Goal: Obtain resource: Obtain resource

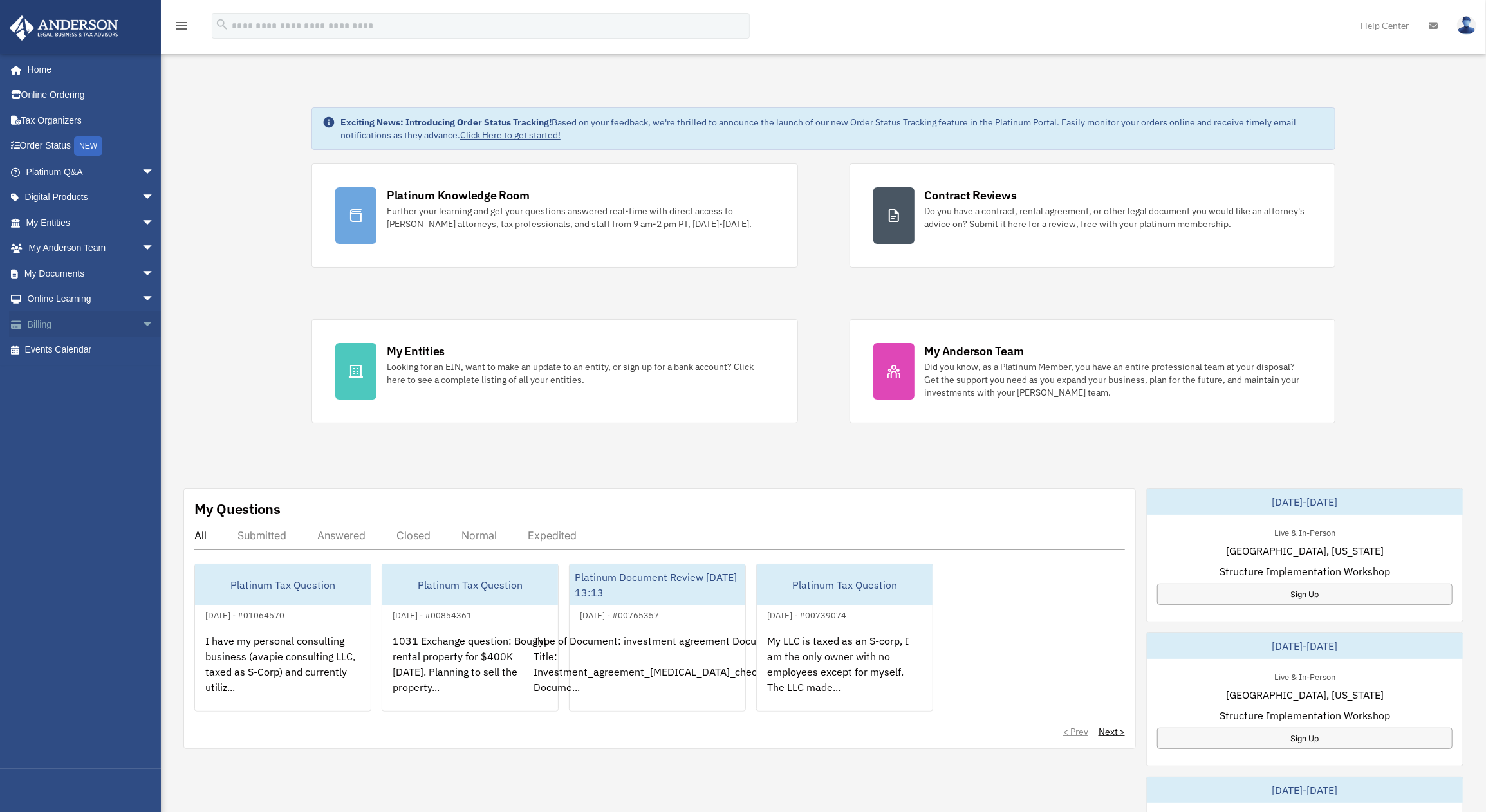
click at [42, 327] on link "Billing arrow_drop_down" at bounding box center [91, 324] width 165 height 26
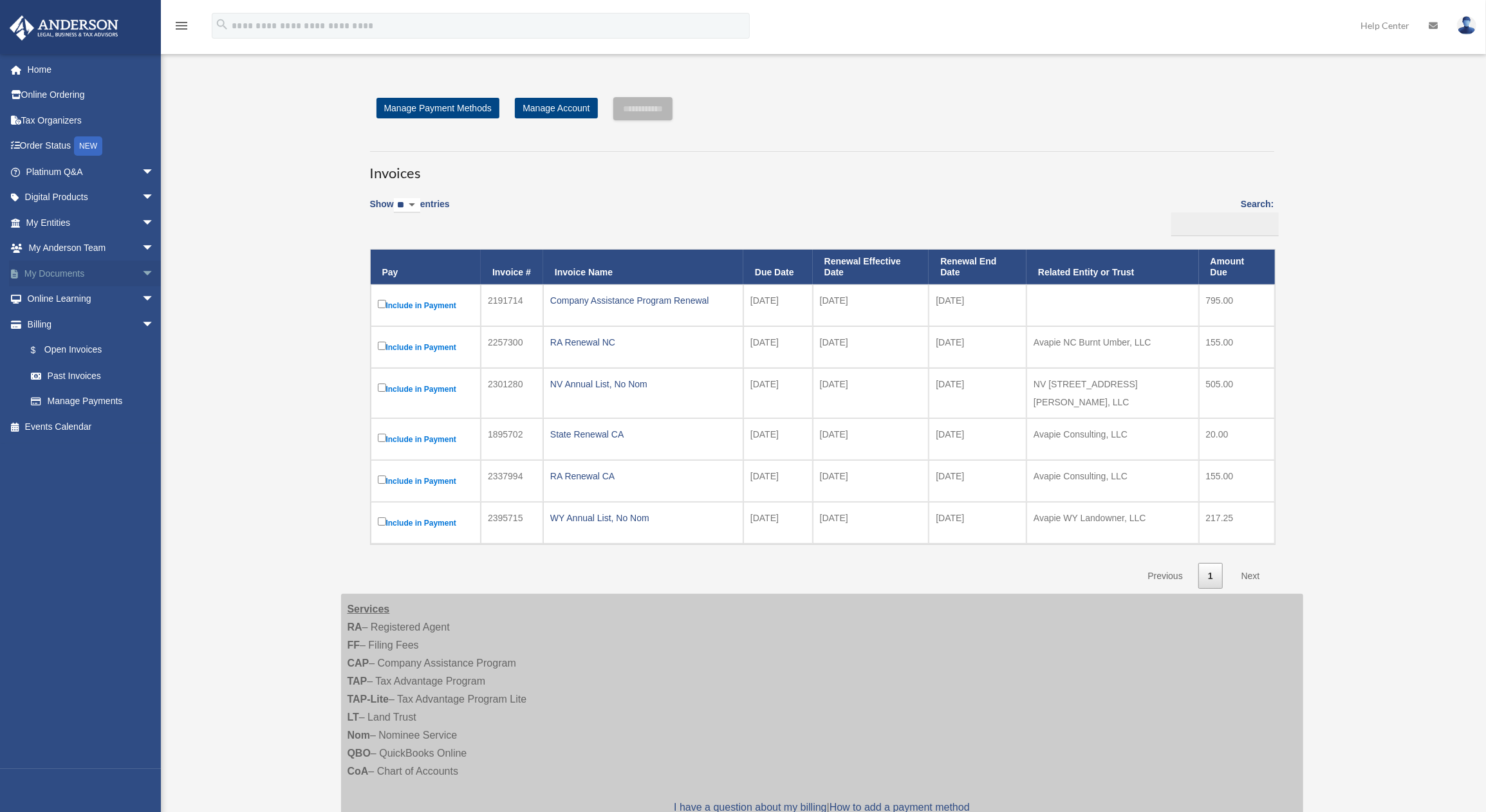
click at [59, 274] on link "My Documents arrow_drop_down" at bounding box center [91, 273] width 165 height 26
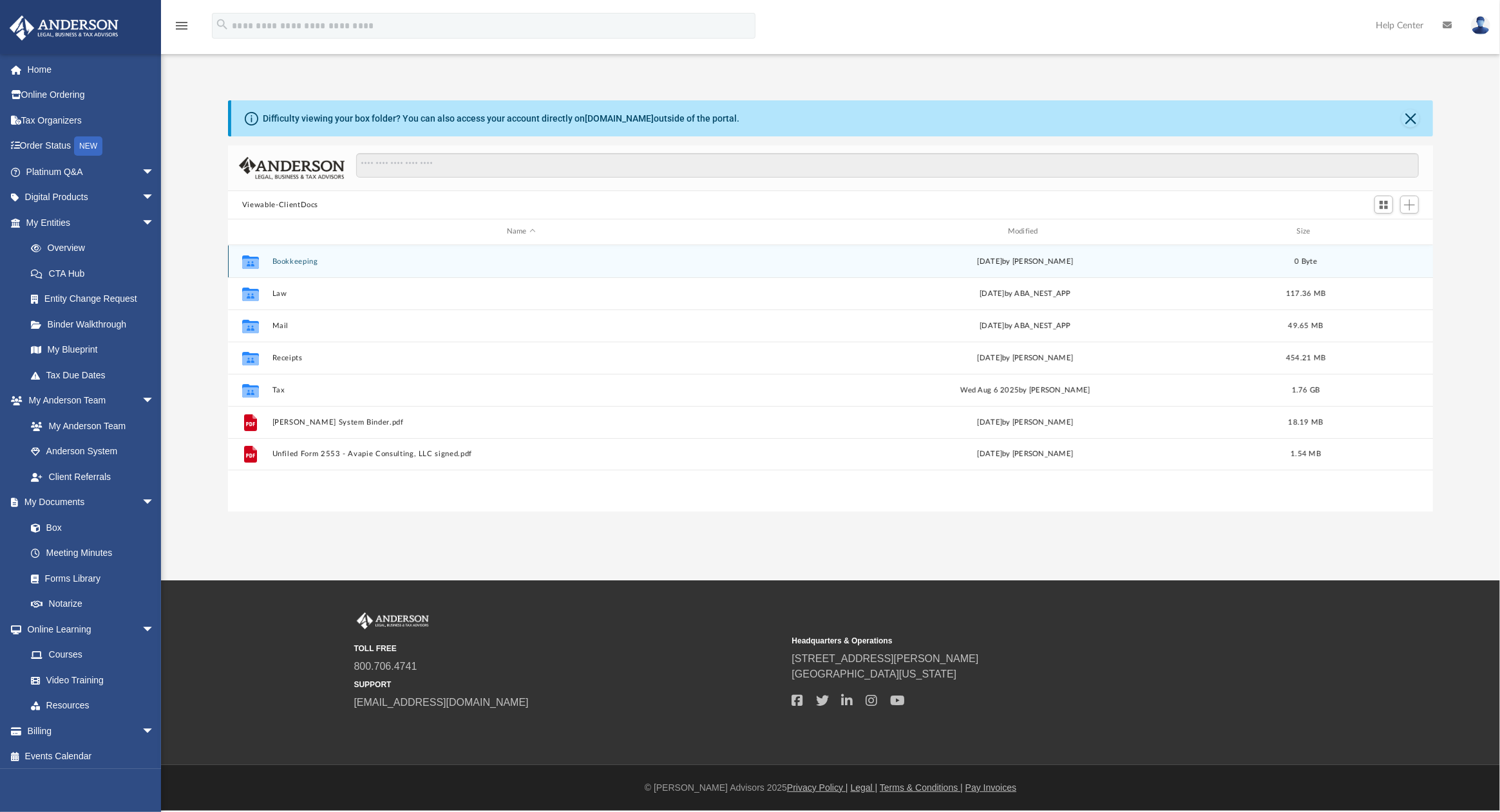
scroll to position [279, 1191]
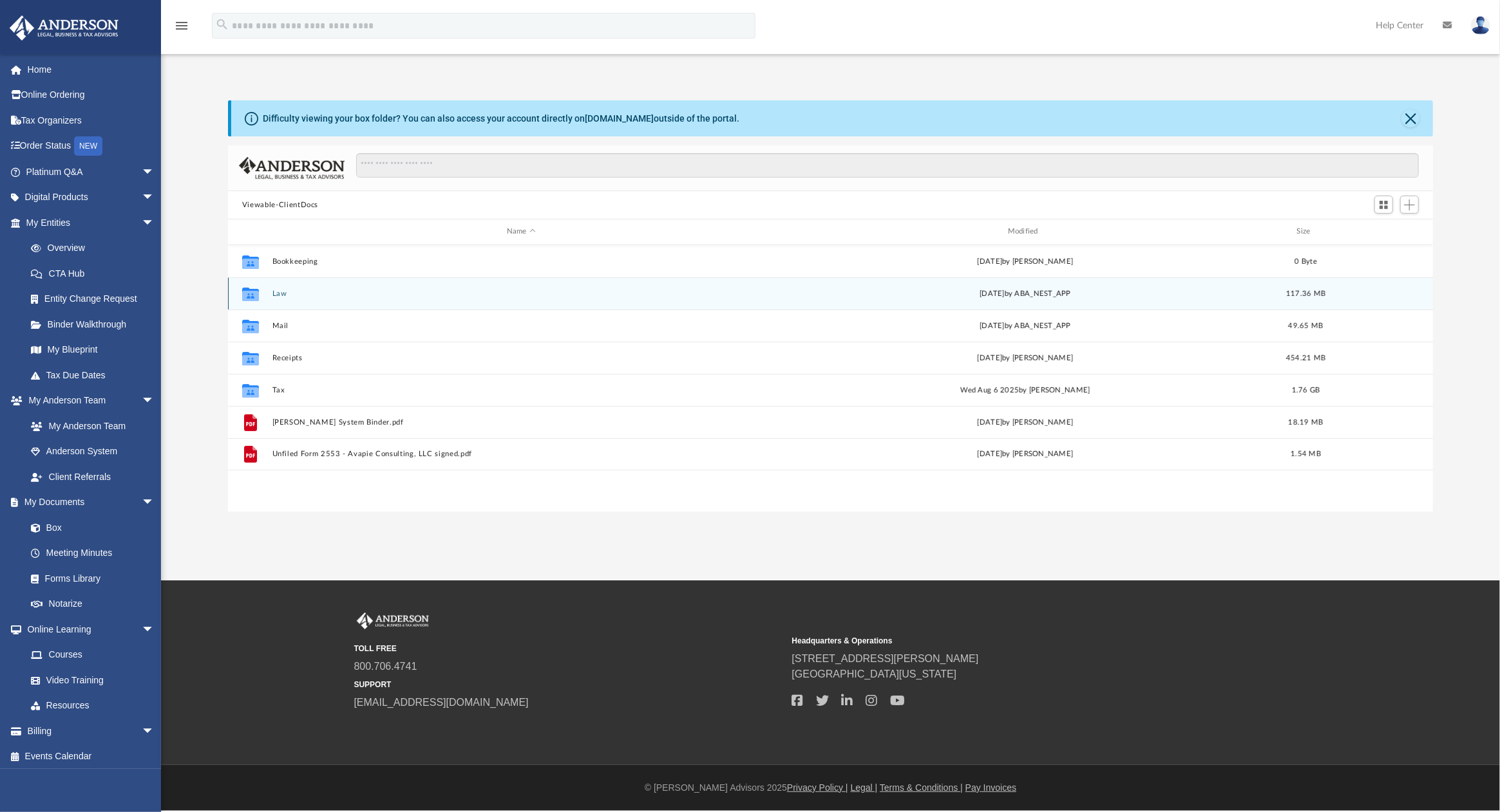
click at [274, 292] on button "Law" at bounding box center [521, 294] width 498 height 8
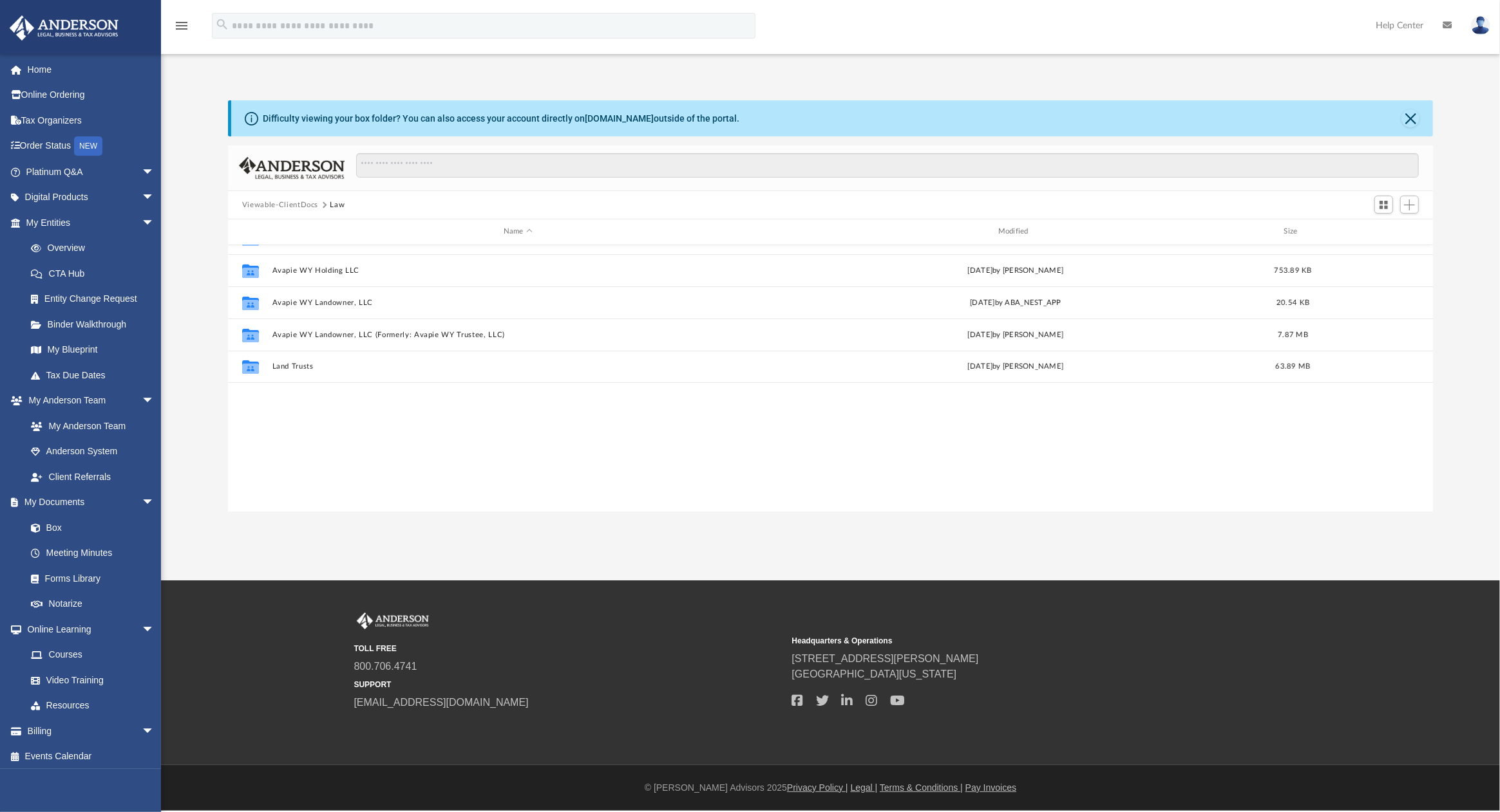
scroll to position [0, 0]
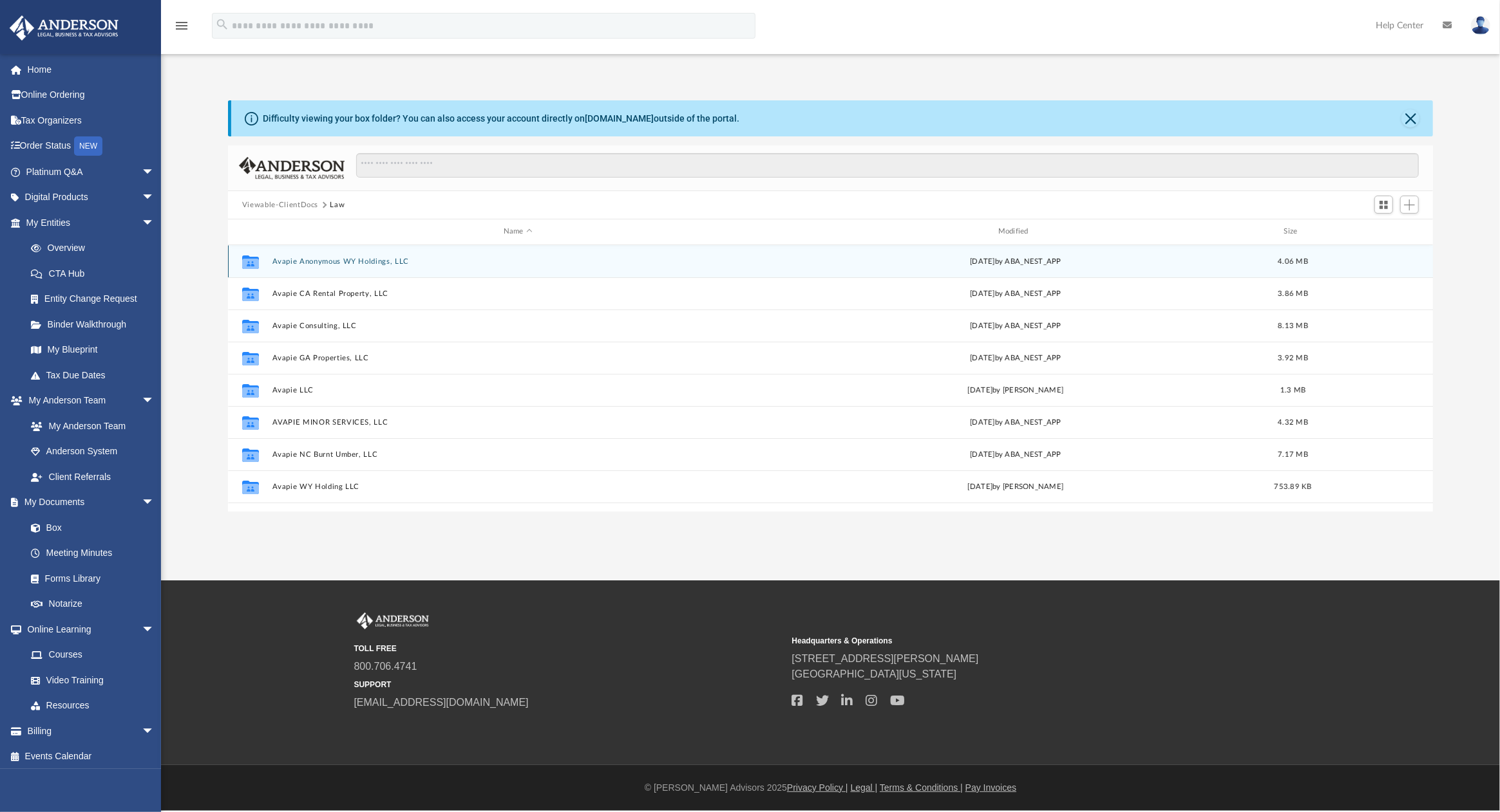
click at [346, 257] on button "Avapie Anonymous WY Holdings, LLC" at bounding box center [517, 261] width 492 height 8
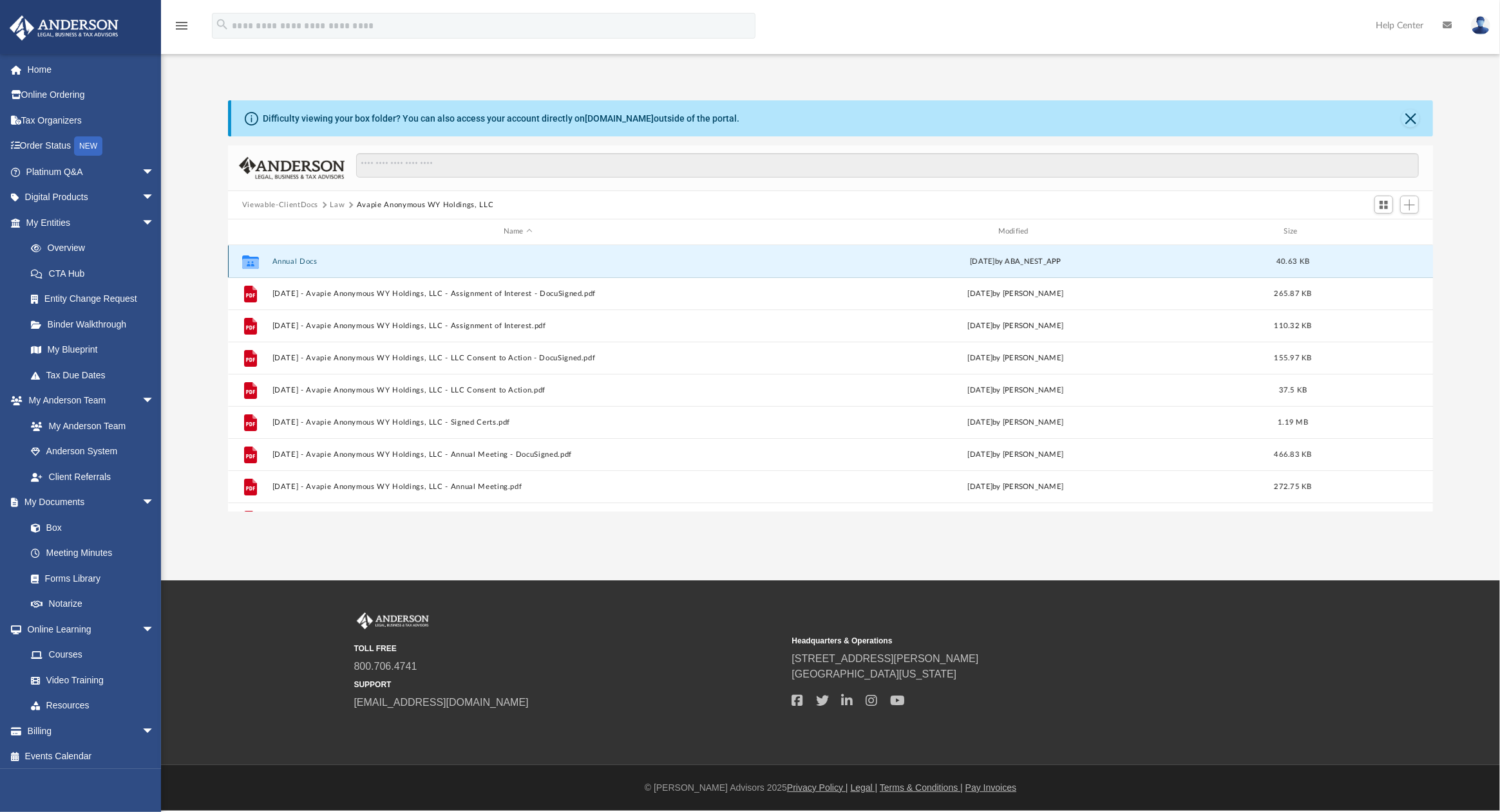
click at [299, 262] on button "Annual Docs" at bounding box center [517, 261] width 492 height 8
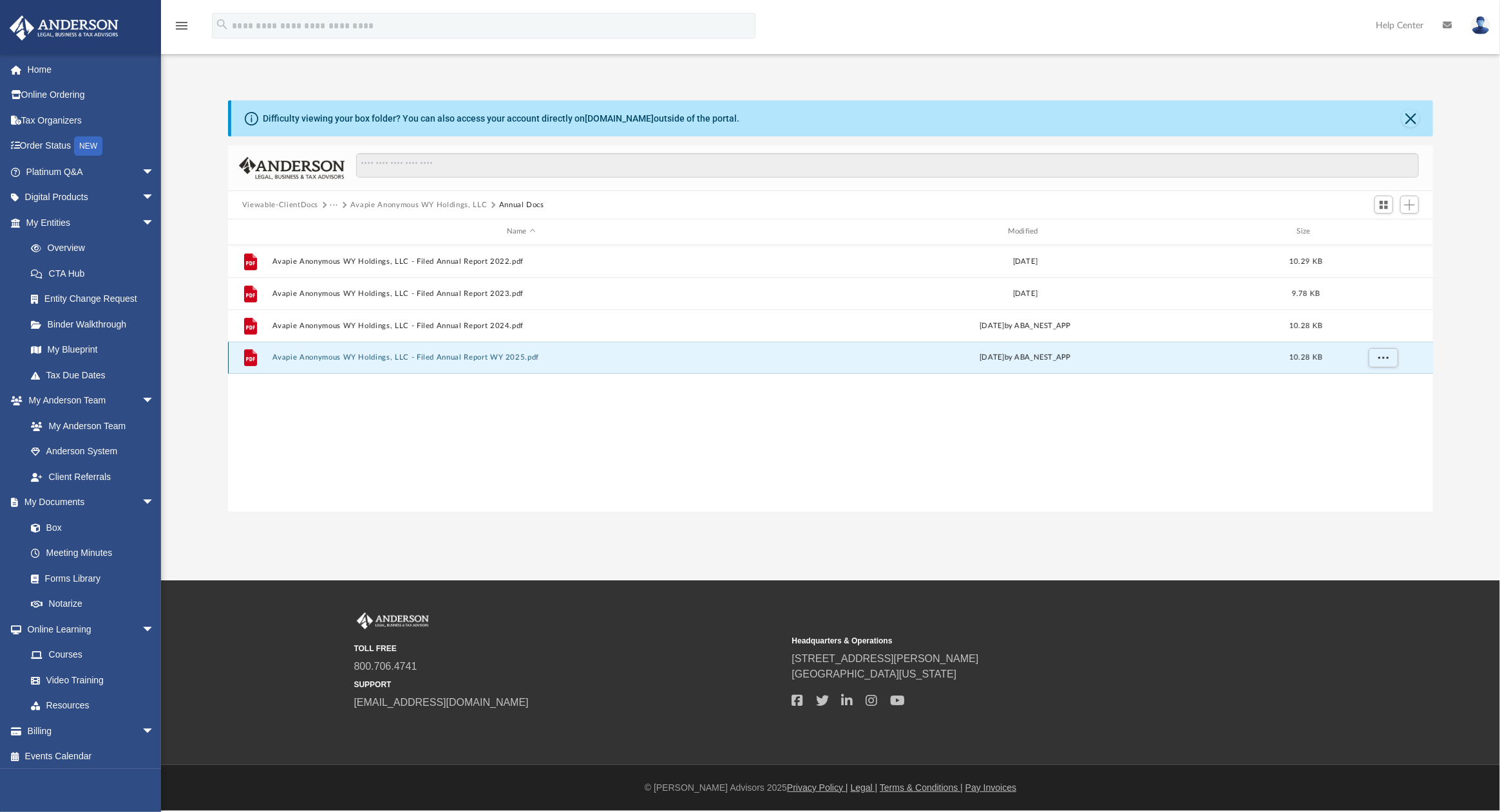
click at [445, 356] on button "Avapie Anonymous WY Holdings, LLC - Filed Annual Report WY 2025.pdf" at bounding box center [521, 357] width 498 height 8
